Goal: Information Seeking & Learning: Compare options

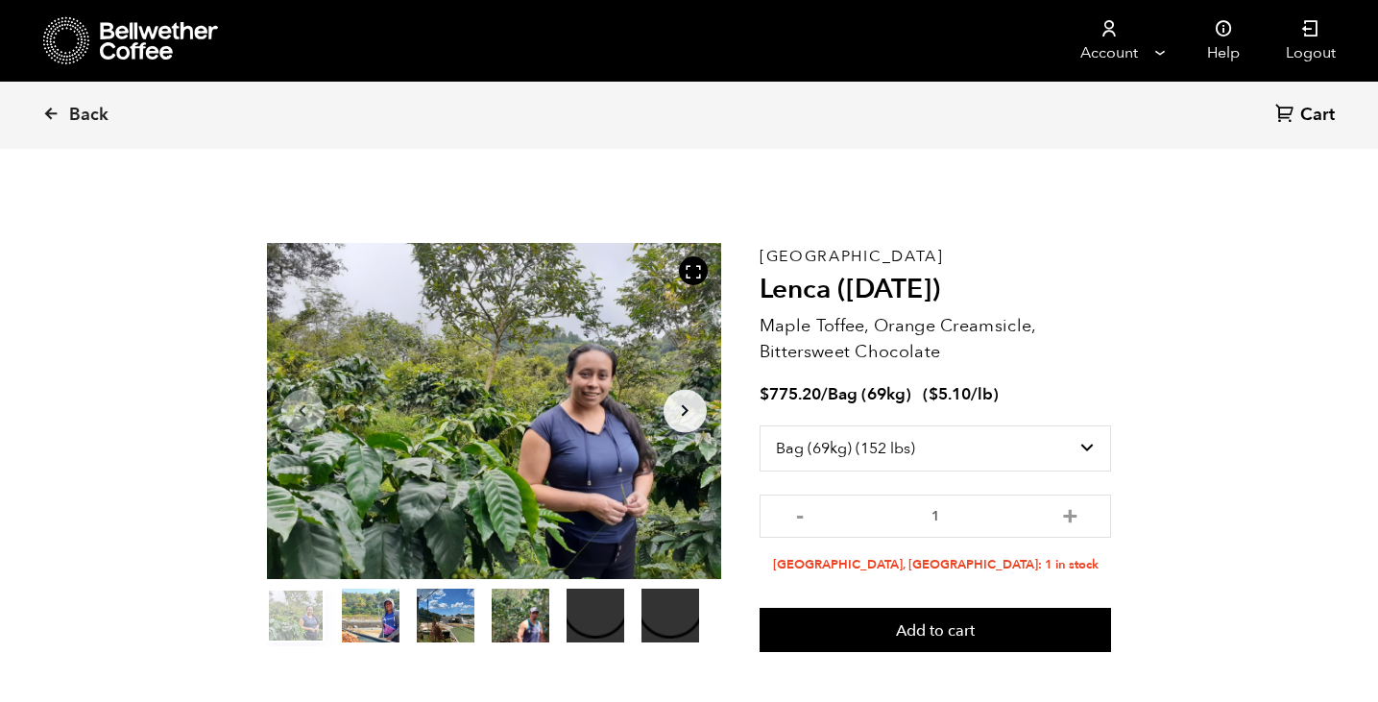
select select "bag-2"
click at [77, 48] on icon at bounding box center [66, 40] width 47 height 49
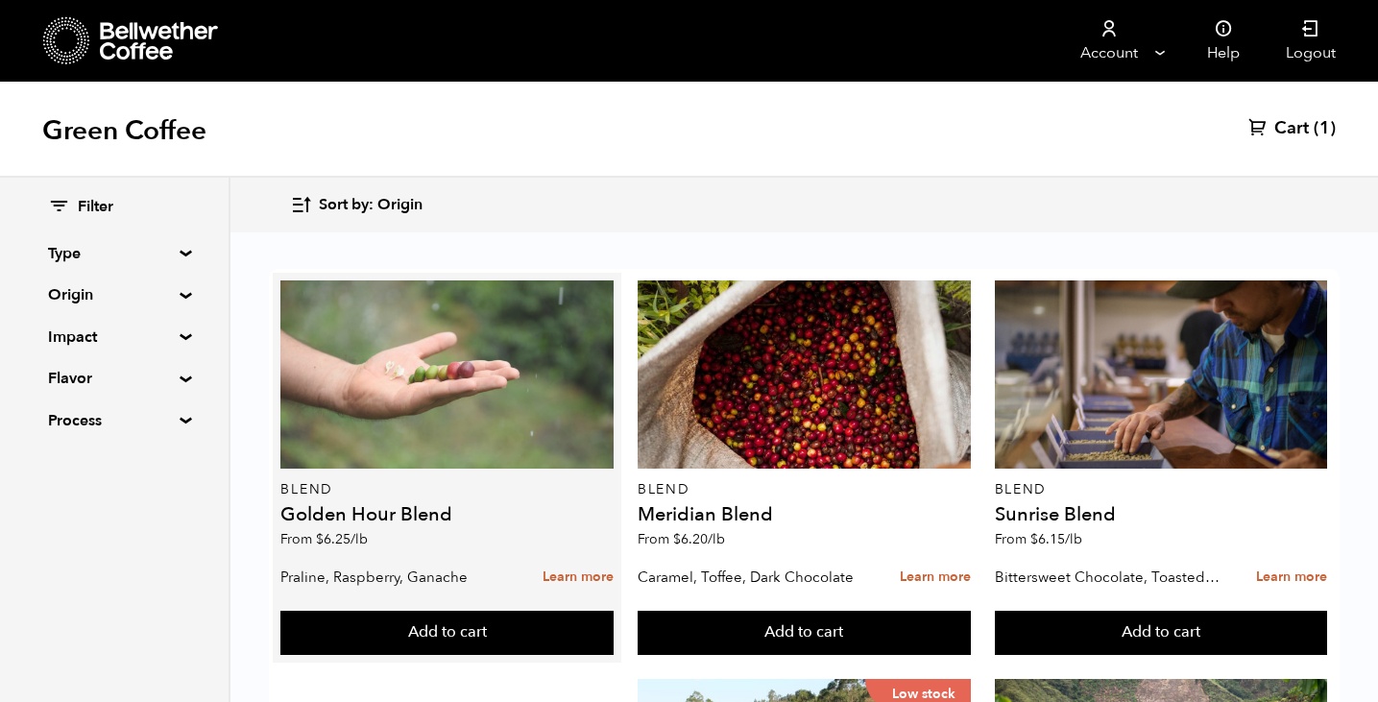
scroll to position [66, 0]
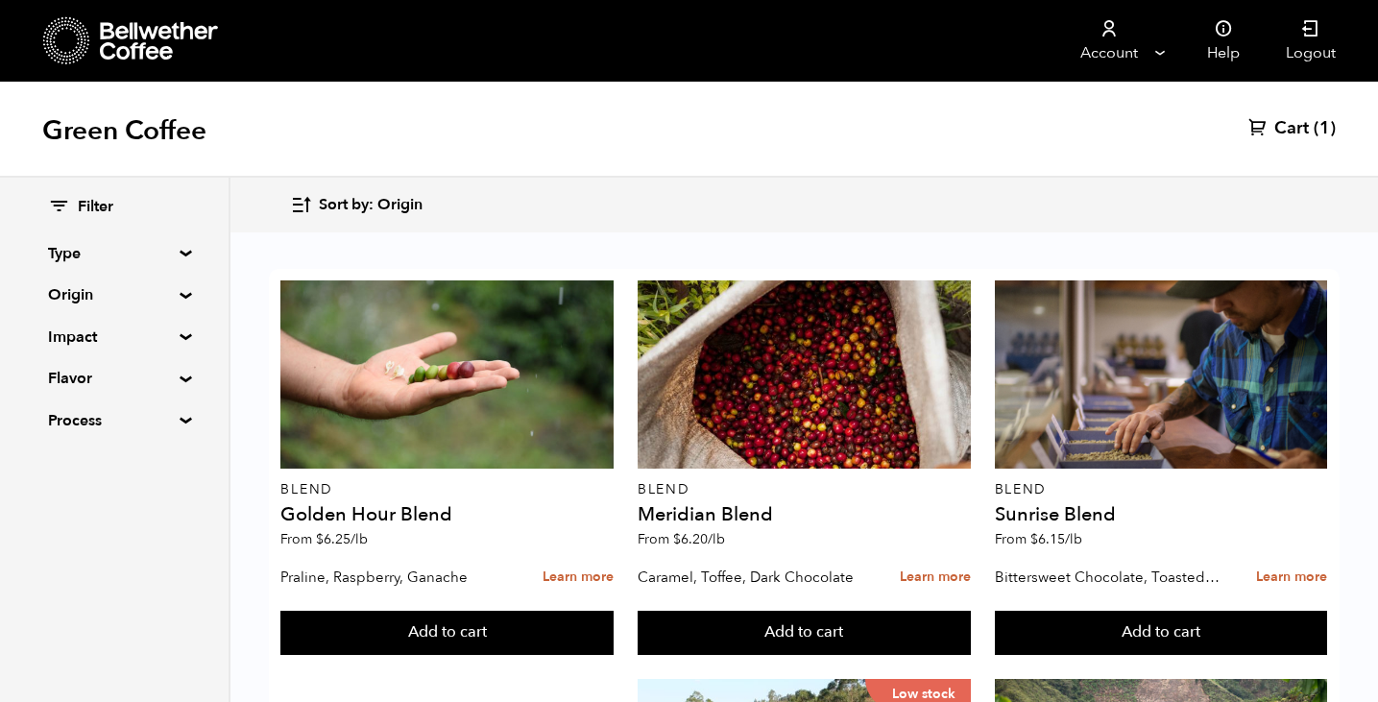
click at [169, 334] on summary "Impact" at bounding box center [114, 336] width 132 height 23
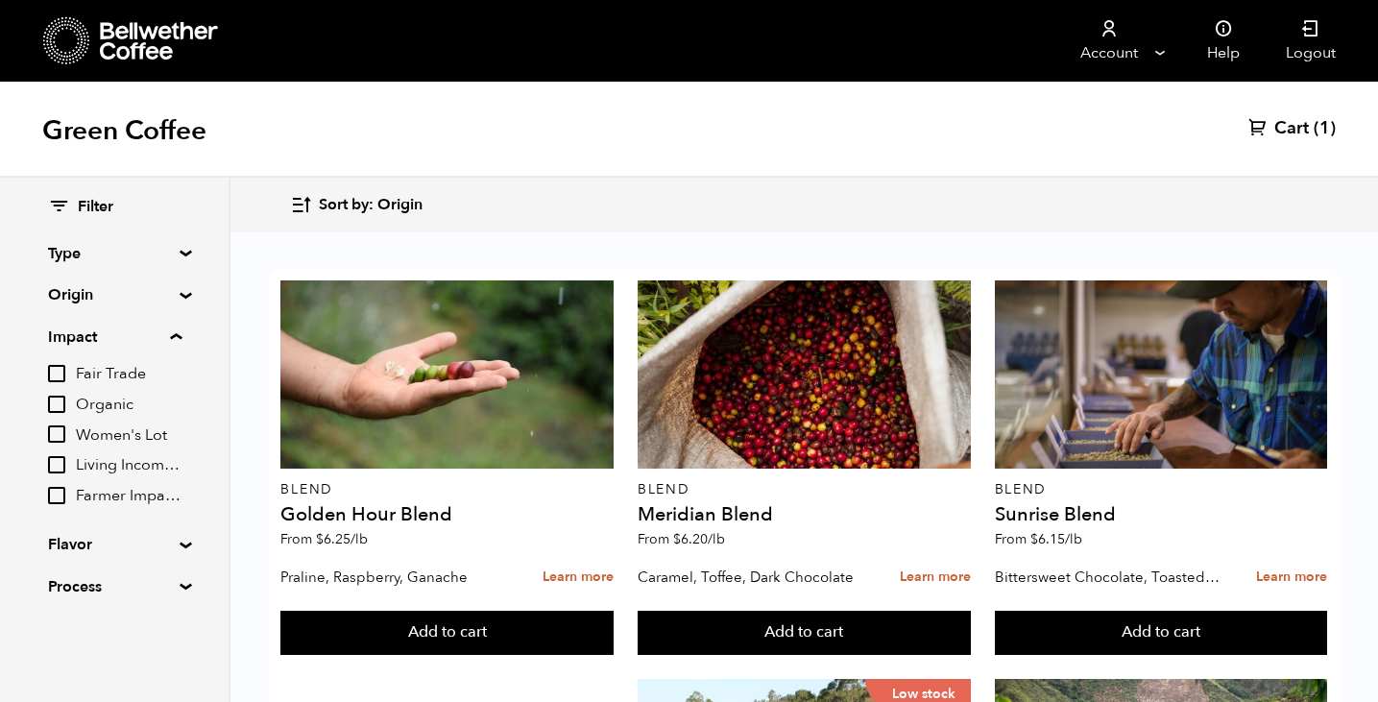
click at [180, 296] on summary "Origin" at bounding box center [114, 294] width 132 height 23
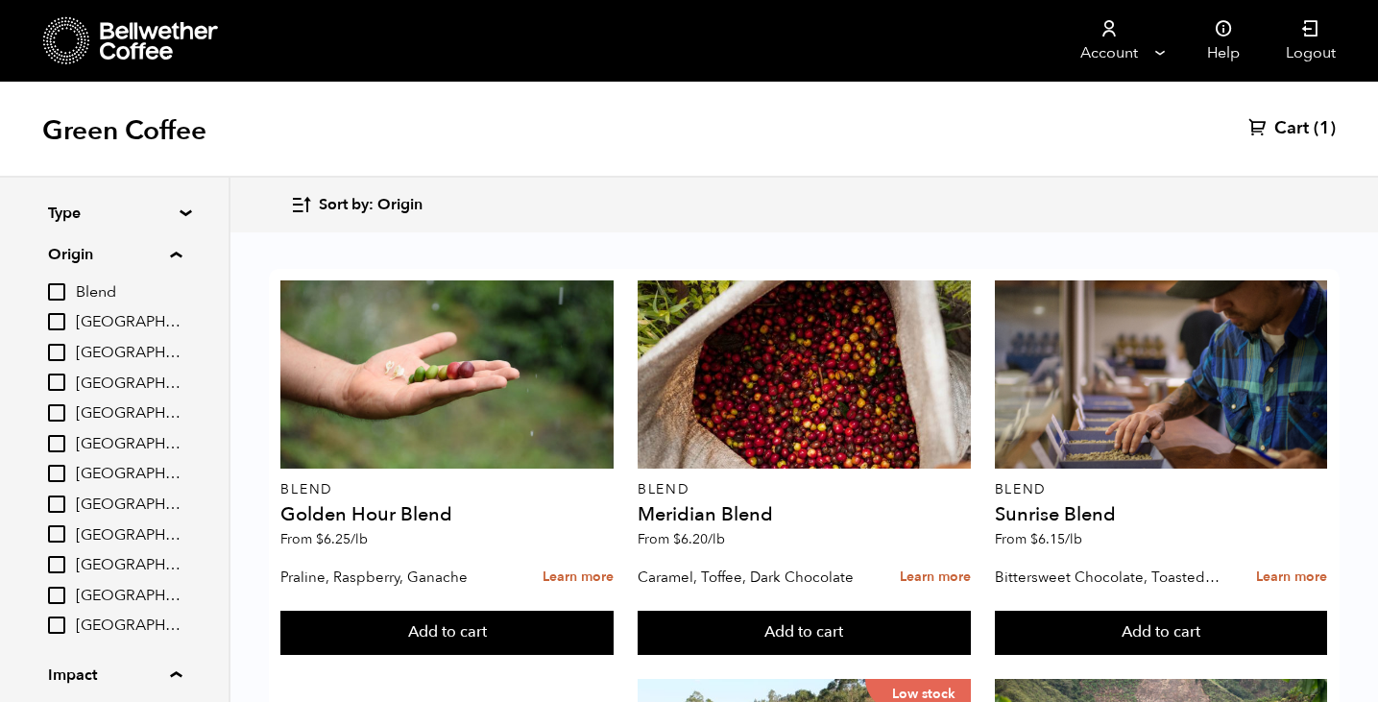
scroll to position [41, 0]
click at [60, 441] on input "[GEOGRAPHIC_DATA]" at bounding box center [56, 442] width 17 height 17
checkbox input "true"
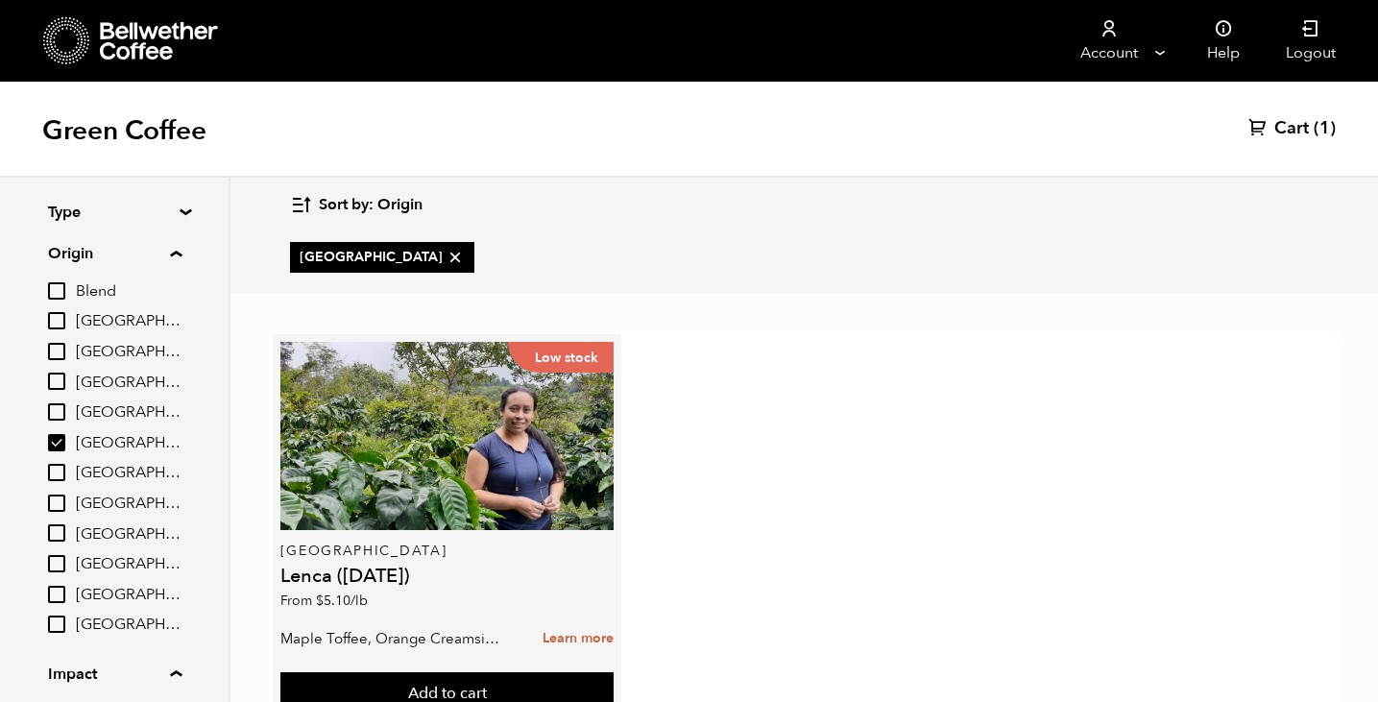
scroll to position [29, 0]
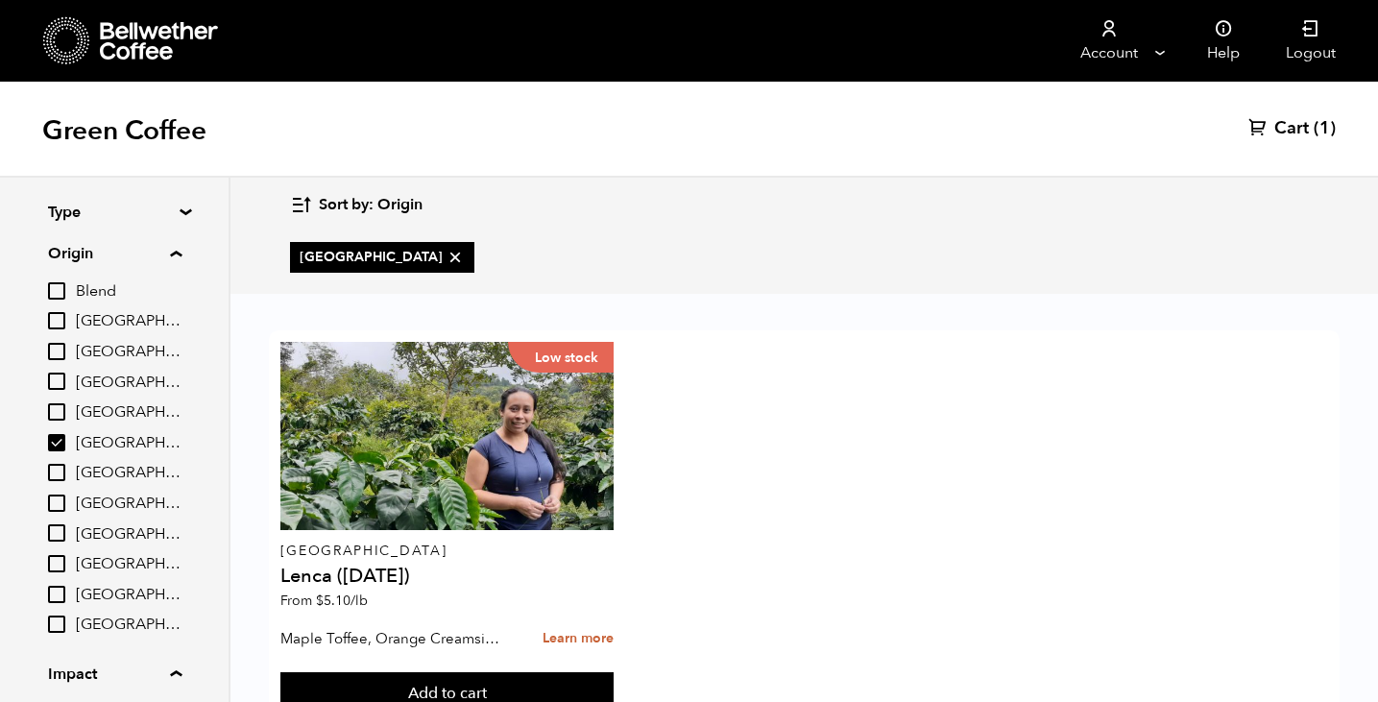
click at [61, 476] on input "[GEOGRAPHIC_DATA]" at bounding box center [56, 472] width 17 height 17
checkbox input "true"
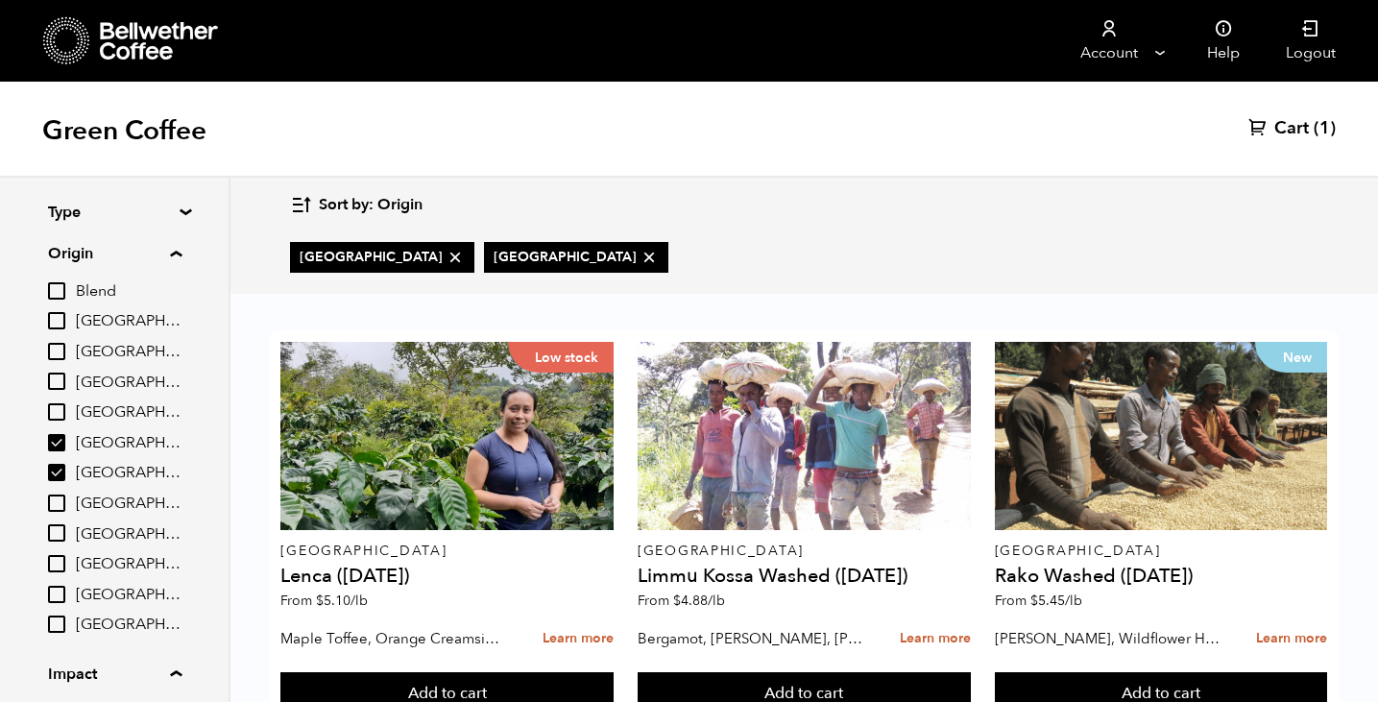
click at [59, 448] on input "[GEOGRAPHIC_DATA]" at bounding box center [56, 442] width 17 height 17
checkbox input "false"
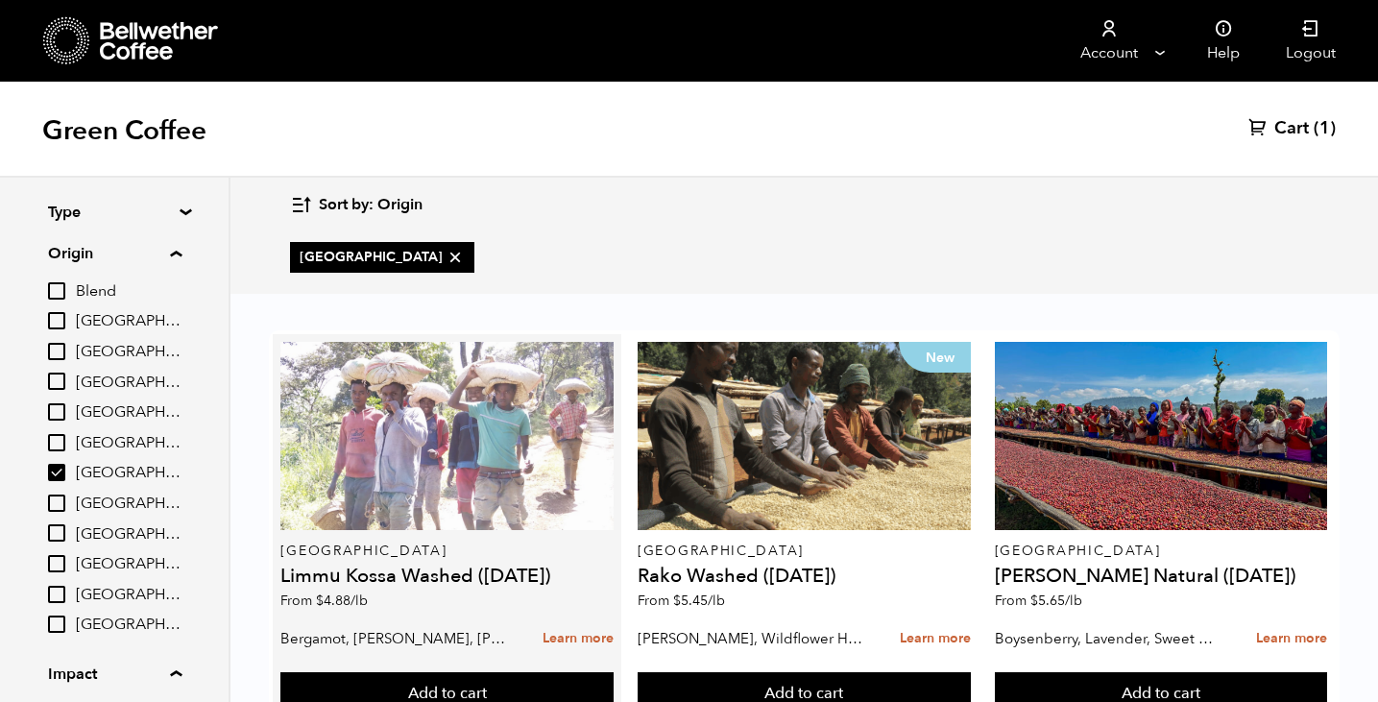
scroll to position [74, 0]
